Goal: Find specific fact: Find specific fact

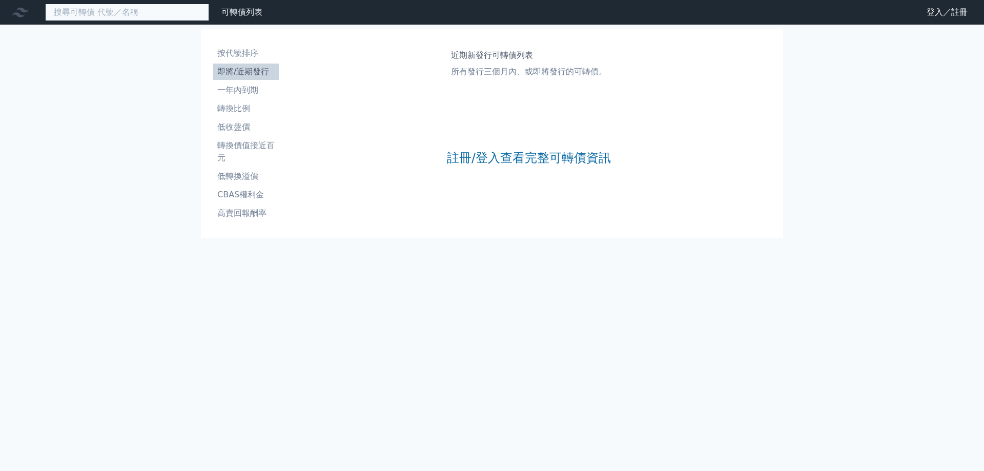
click at [84, 9] on input at bounding box center [127, 12] width 164 height 17
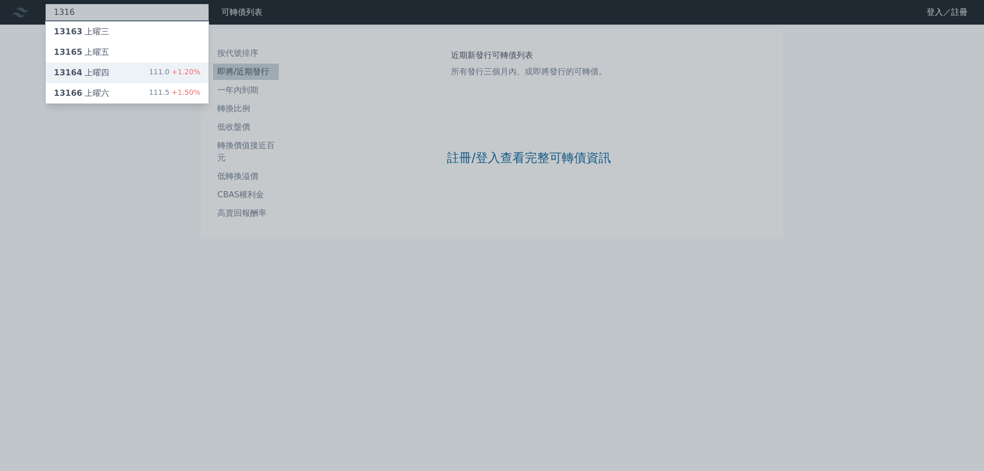
type input "1316"
click at [106, 71] on div "13164 上曜四 111.0 +1.20%" at bounding box center [127, 73] width 163 height 20
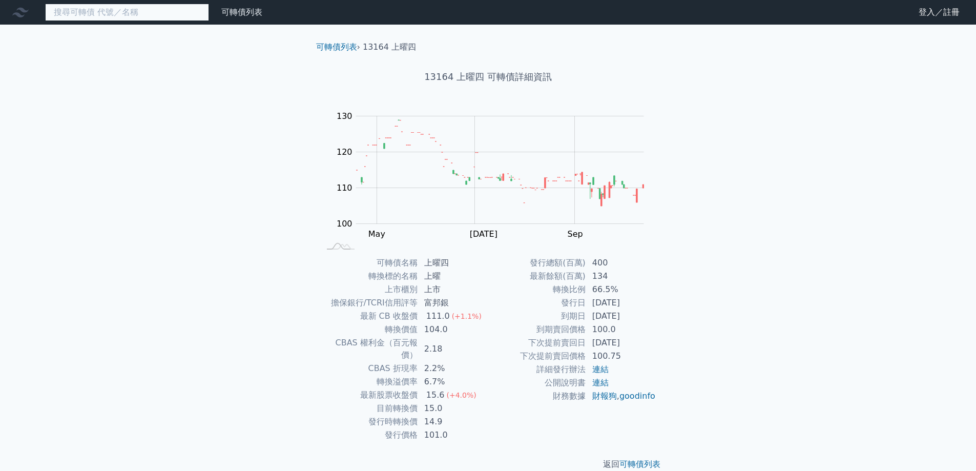
click at [129, 12] on input at bounding box center [127, 12] width 164 height 17
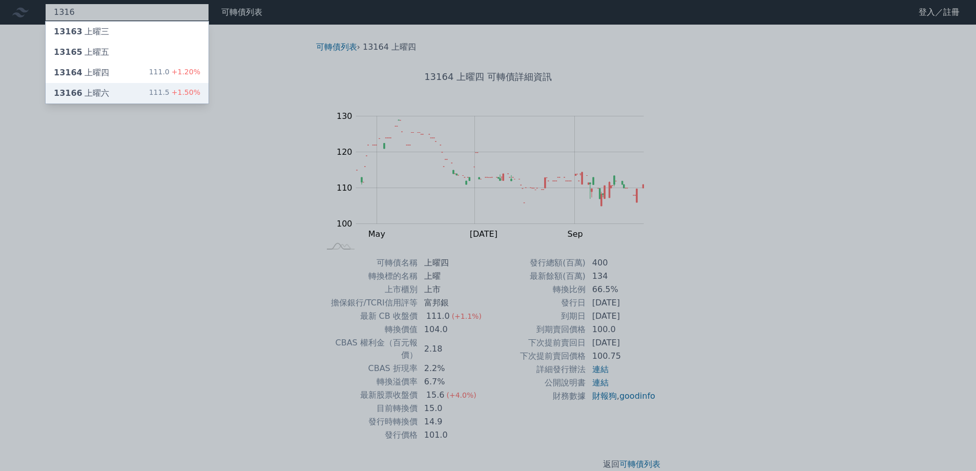
type input "1316"
click at [108, 89] on div "13166 上曜六 111.5 +1.50%" at bounding box center [127, 93] width 163 height 20
